Goal: Transaction & Acquisition: Purchase product/service

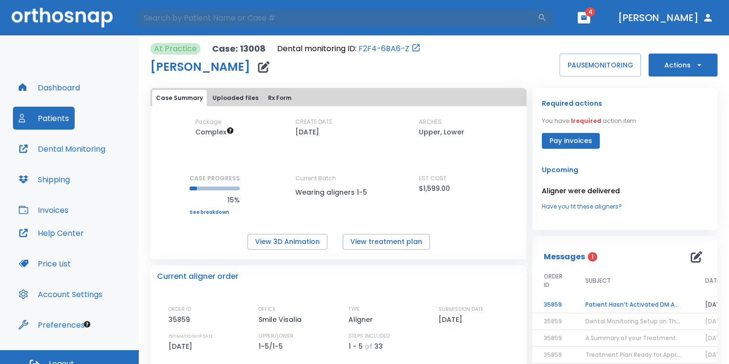
click at [210, 20] on input "search" at bounding box center [337, 17] width 401 height 19
type input "[PERSON_NAME]"
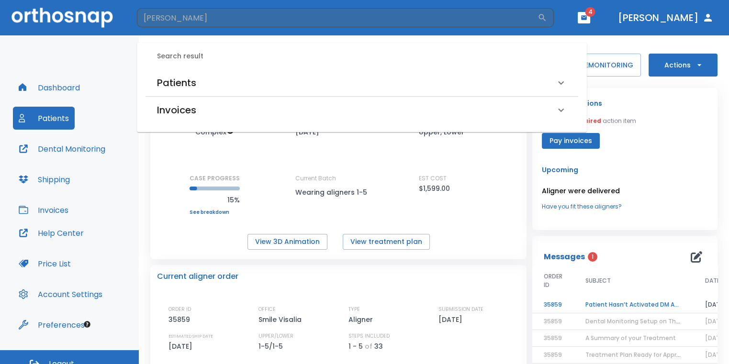
click at [340, 69] on div "Patients" at bounding box center [361, 82] width 433 height 27
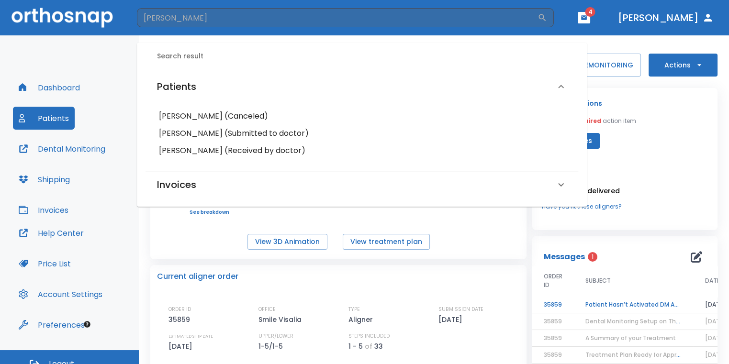
click at [240, 135] on h6 "[PERSON_NAME] (Submitted to doctor)" at bounding box center [362, 133] width 406 height 13
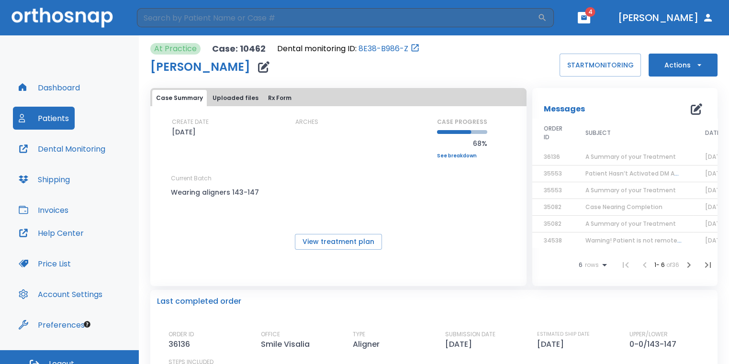
click at [671, 66] on button "Actions" at bounding box center [682, 65] width 69 height 23
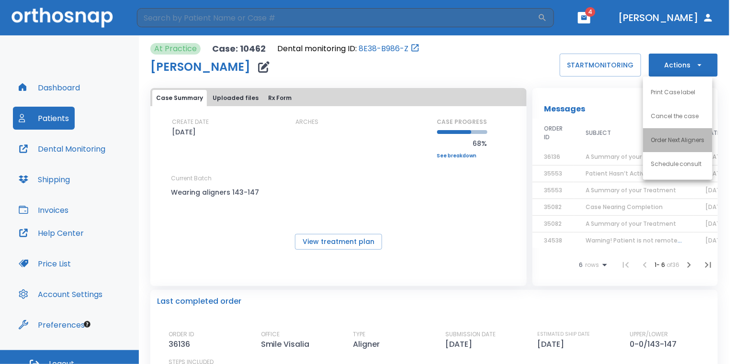
click at [654, 142] on p "Order Next Aligners" at bounding box center [677, 140] width 54 height 9
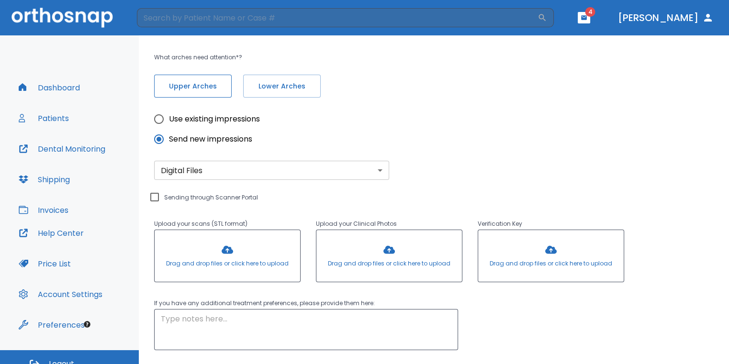
scroll to position [209, 0]
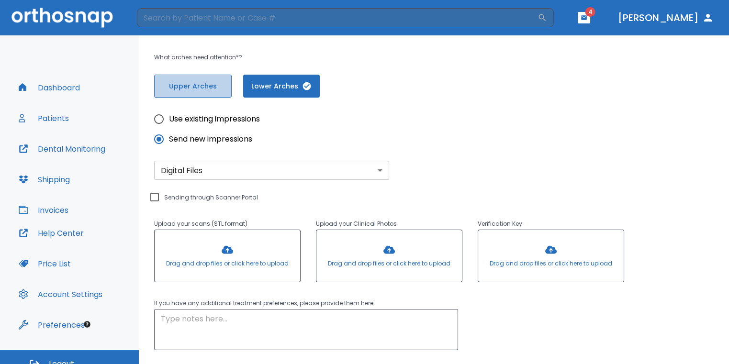
click at [219, 81] on span "Upper Arches" at bounding box center [192, 86] width 57 height 10
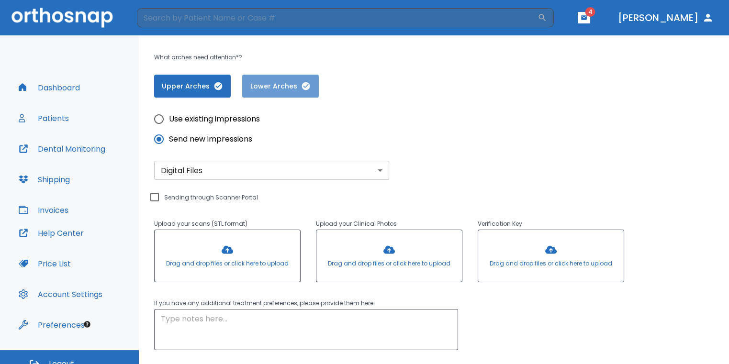
click at [263, 86] on span "Lower Arches" at bounding box center [280, 86] width 57 height 10
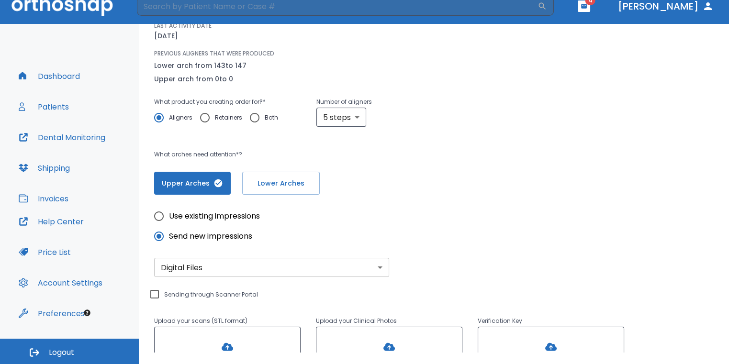
scroll to position [32, 0]
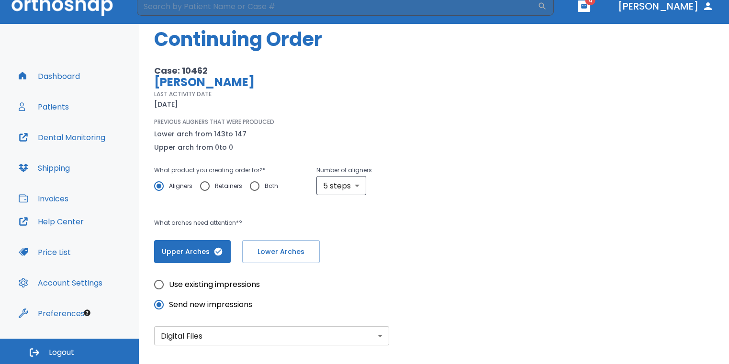
click at [205, 185] on input "Retainers" at bounding box center [205, 186] width 20 height 20
radio input "true"
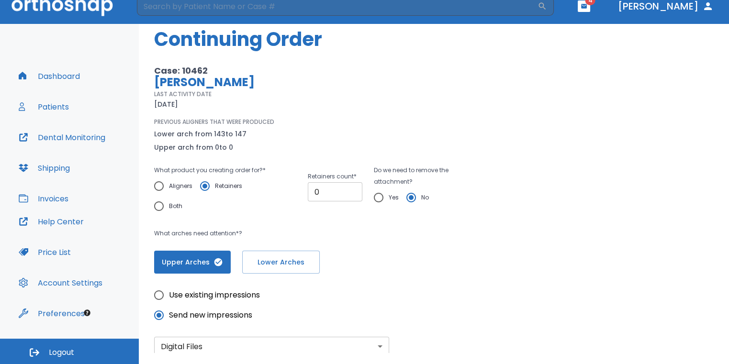
click at [350, 194] on input "0" at bounding box center [335, 191] width 55 height 19
type input "1"
click at [349, 187] on input "1" at bounding box center [335, 191] width 55 height 19
click at [379, 197] on input "Yes" at bounding box center [378, 198] width 20 height 20
radio input "true"
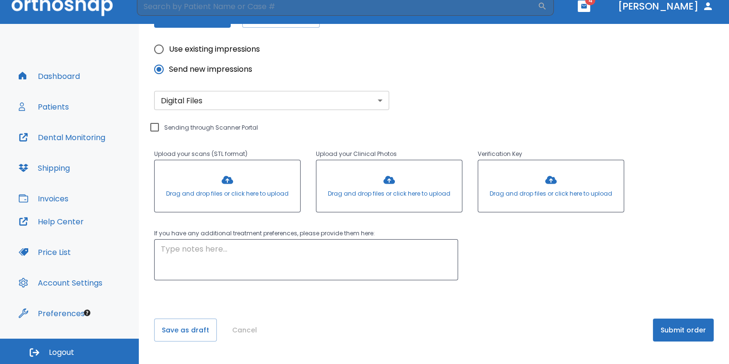
scroll to position [281, 0]
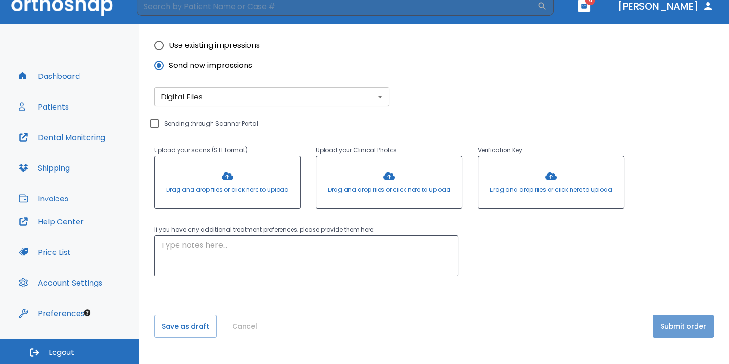
click at [674, 324] on button "Submit order" at bounding box center [683, 326] width 61 height 23
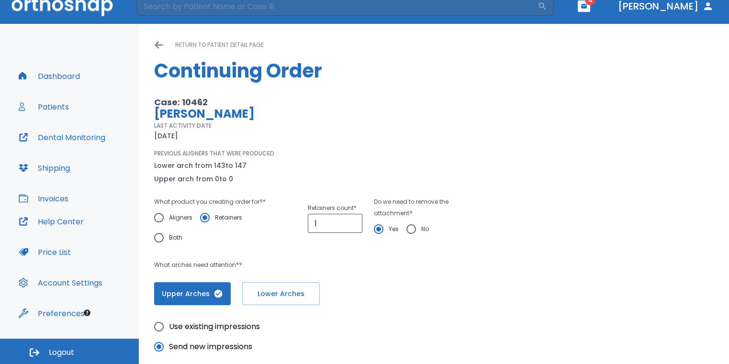
scroll to position [0, 0]
